Goal: Check status: Check status

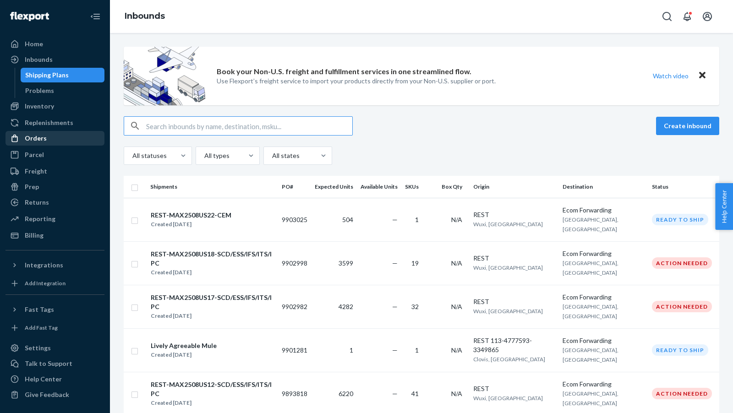
click at [36, 143] on div "Orders" at bounding box center [54, 138] width 97 height 13
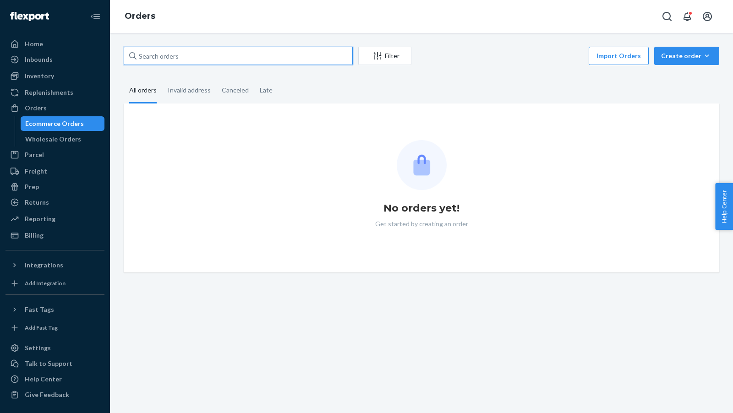
click at [182, 54] on input "text" at bounding box center [238, 56] width 229 height 18
paste input "US25343810"
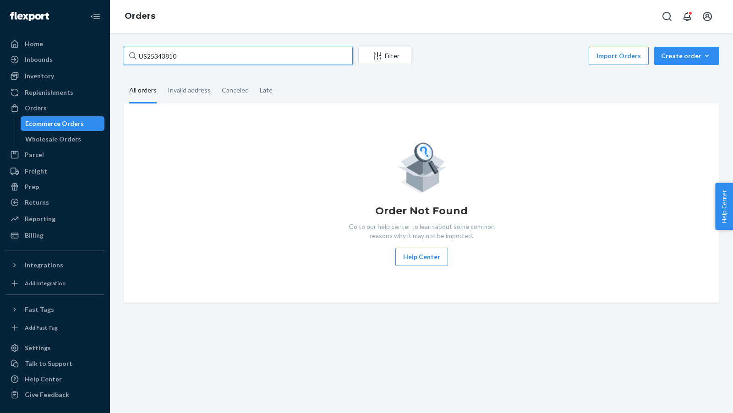
type input "US25343810"
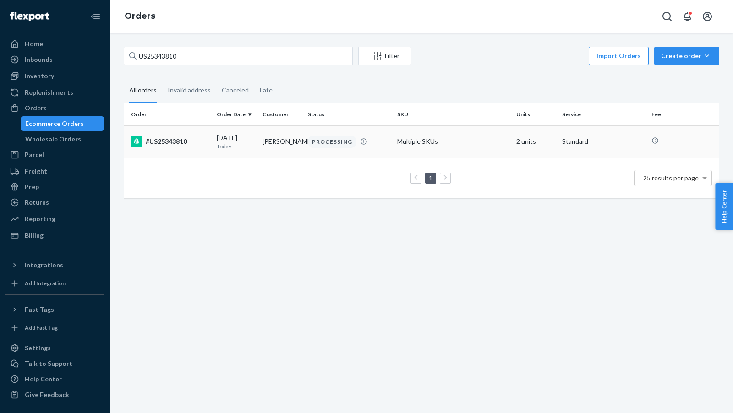
click at [182, 148] on td "#US25343810" at bounding box center [168, 141] width 89 height 32
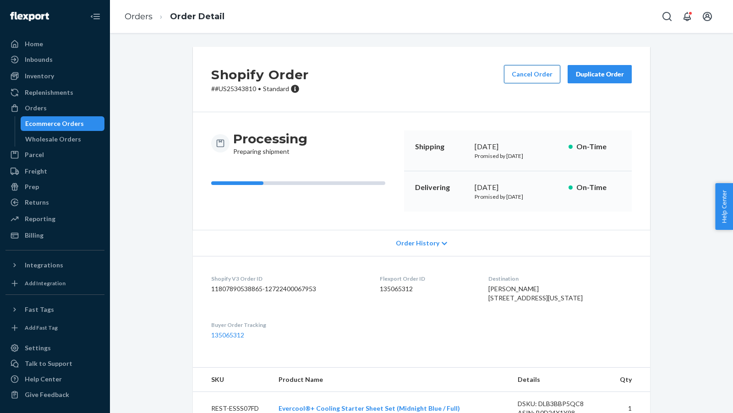
click at [529, 80] on button "Cancel Order" at bounding box center [532, 74] width 56 height 18
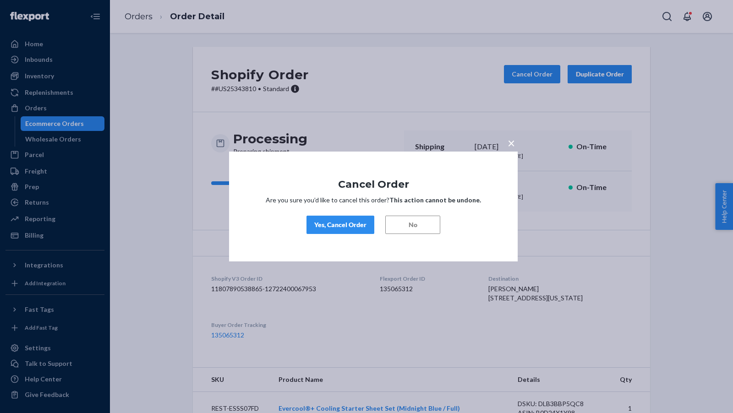
click at [327, 227] on div "Yes, Cancel Order" at bounding box center [340, 224] width 52 height 9
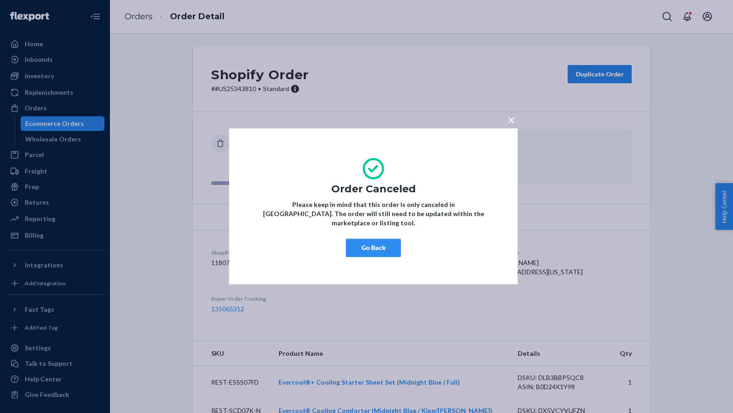
click at [362, 241] on button "Go Back" at bounding box center [373, 248] width 55 height 18
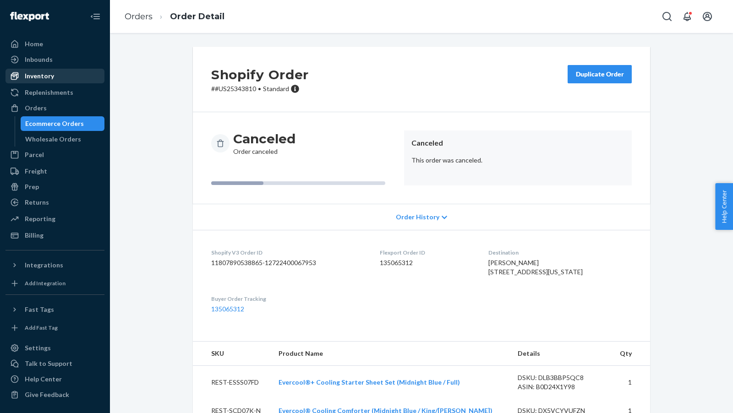
click at [38, 77] on div "Inventory" at bounding box center [39, 75] width 29 height 9
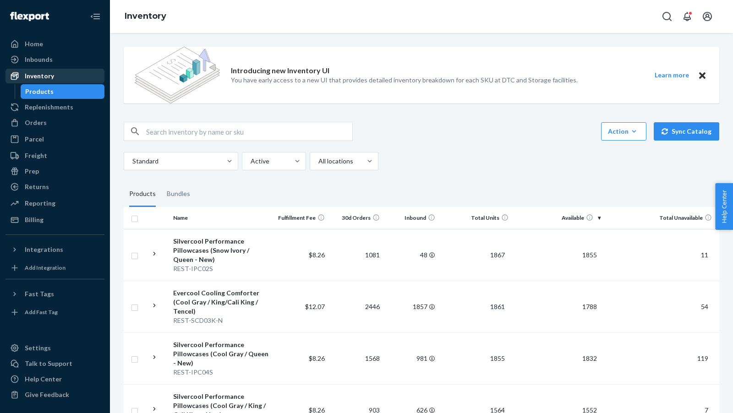
click at [47, 77] on div "Inventory" at bounding box center [39, 75] width 29 height 9
click at [164, 127] on input "text" at bounding box center [249, 131] width 206 height 18
paste input "REST-ITS08CKK"
type input "REST-ITS08CKK"
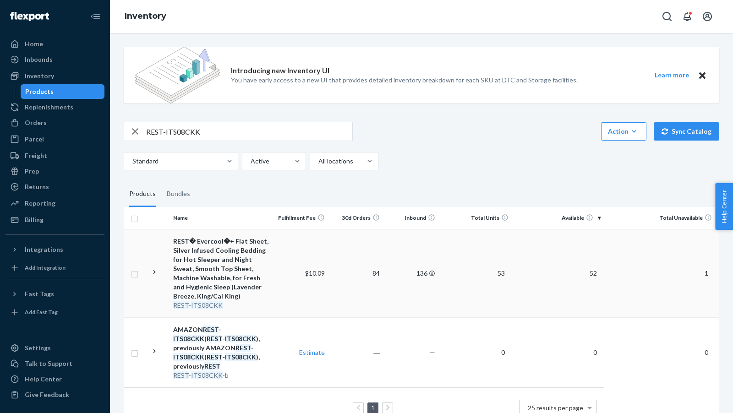
click at [591, 273] on span "52" at bounding box center [593, 273] width 15 height 8
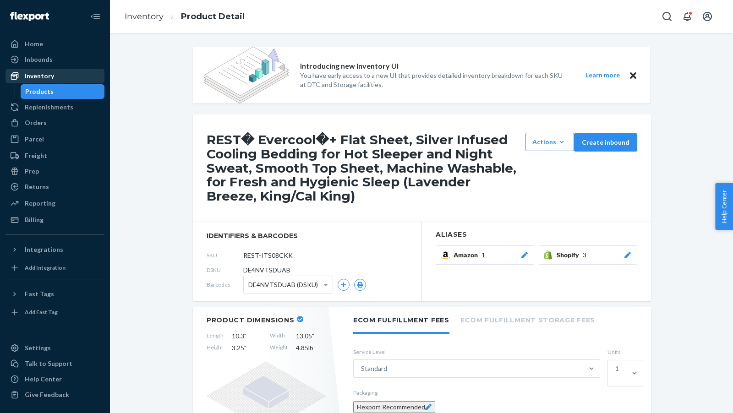
click at [38, 77] on div "Inventory" at bounding box center [39, 75] width 29 height 9
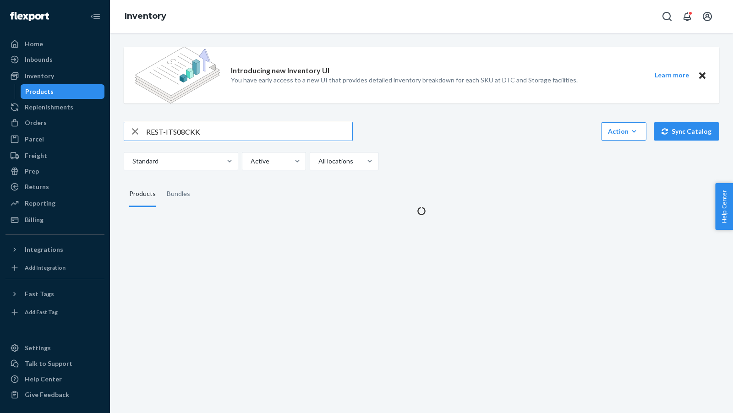
click at [225, 136] on input "REST-ITS08CKK" at bounding box center [249, 131] width 206 height 18
click at [224, 136] on input "REST-ITS08CKK" at bounding box center [249, 131] width 206 height 18
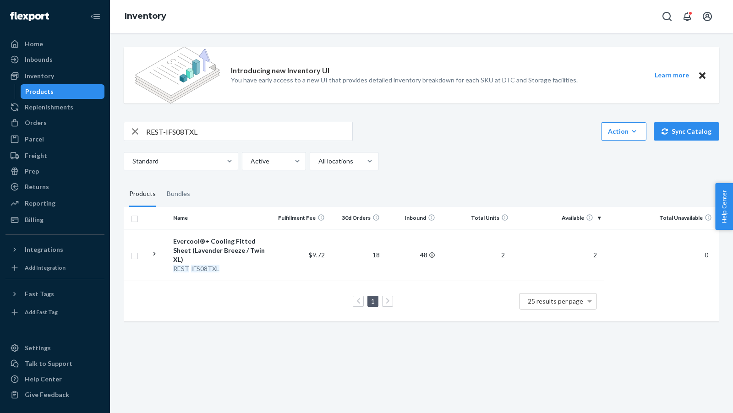
click at [225, 132] on input "REST-IFS08TXL" at bounding box center [249, 131] width 206 height 18
paste input "TS08CKK"
type input "REST-ITS08CKK"
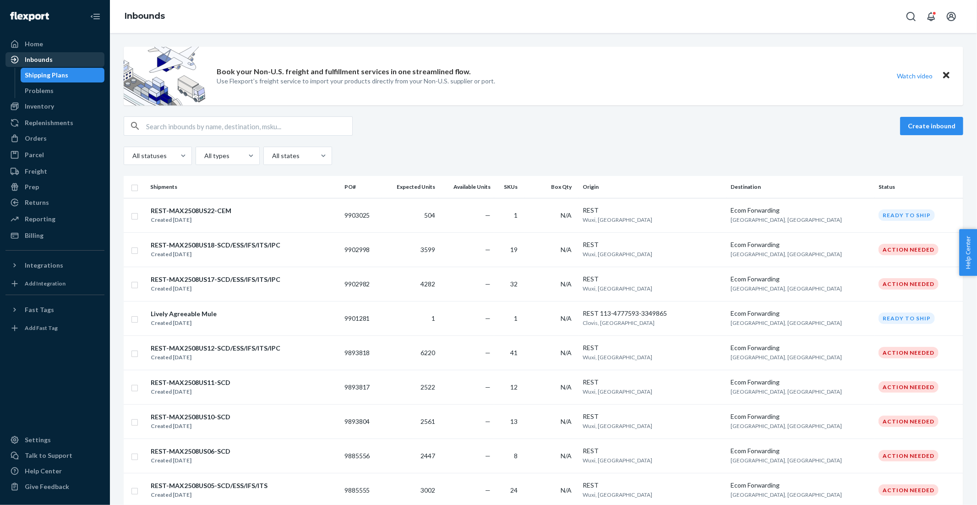
click at [38, 59] on div "Inbounds" at bounding box center [39, 59] width 28 height 9
click at [172, 125] on input "text" at bounding box center [249, 126] width 206 height 18
paste input "9863119"
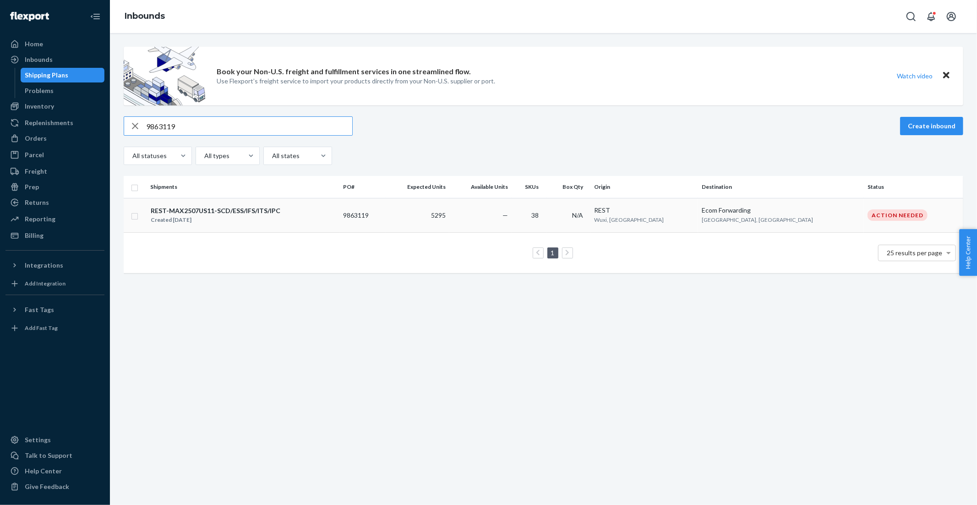
type input "9863119"
click at [245, 215] on div "Created [DATE]" at bounding box center [216, 219] width 130 height 9
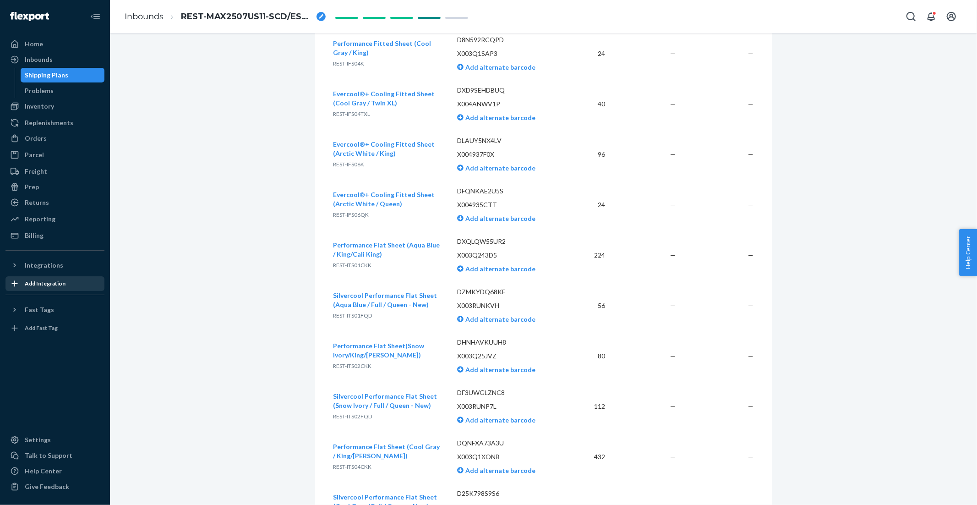
scroll to position [2693, 0]
